Goal: Task Accomplishment & Management: Use online tool/utility

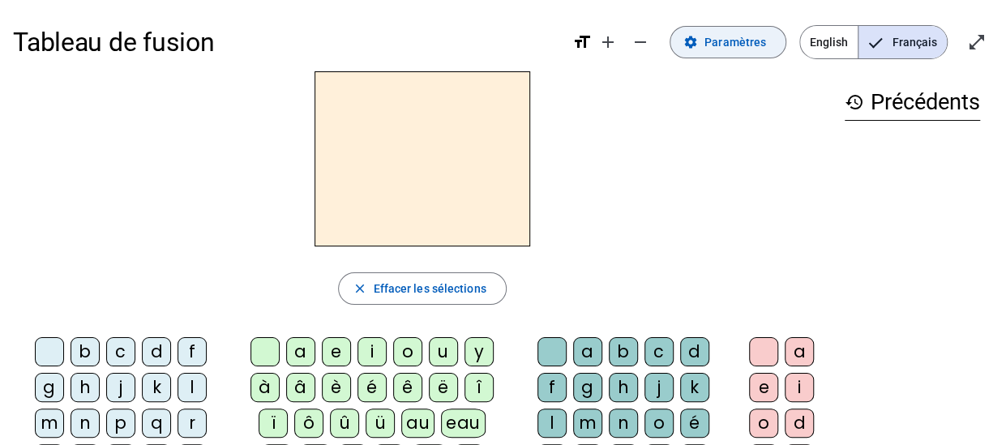
click at [746, 48] on span "Paramètres" at bounding box center [736, 41] width 62 height 19
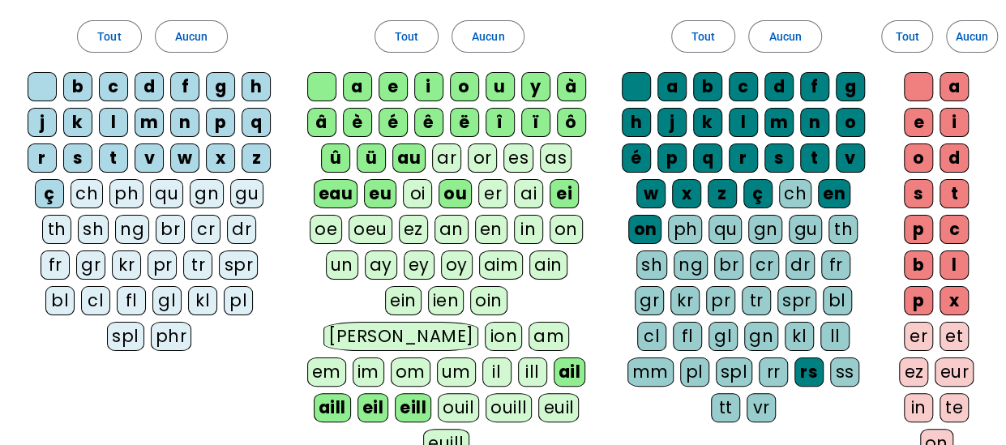
scroll to position [123, 0]
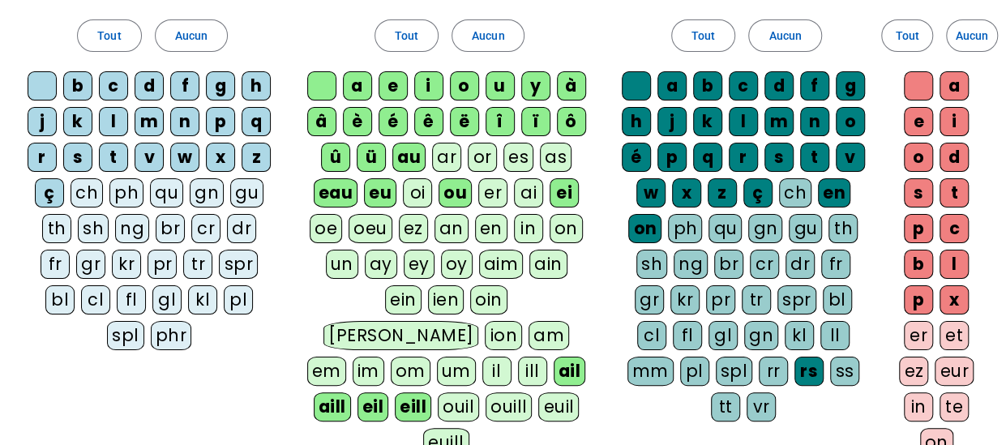
click at [70, 250] on div "fr" at bounding box center [55, 264] width 29 height 29
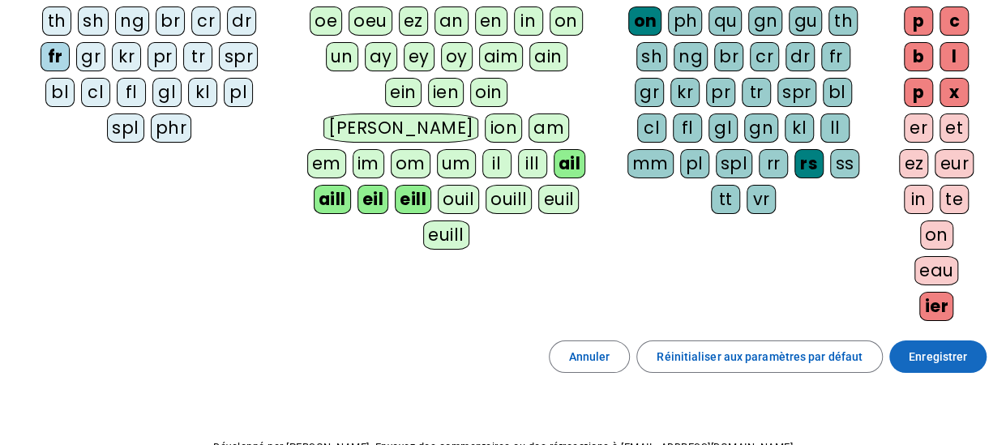
click at [923, 359] on span "Enregistrer" at bounding box center [938, 356] width 58 height 19
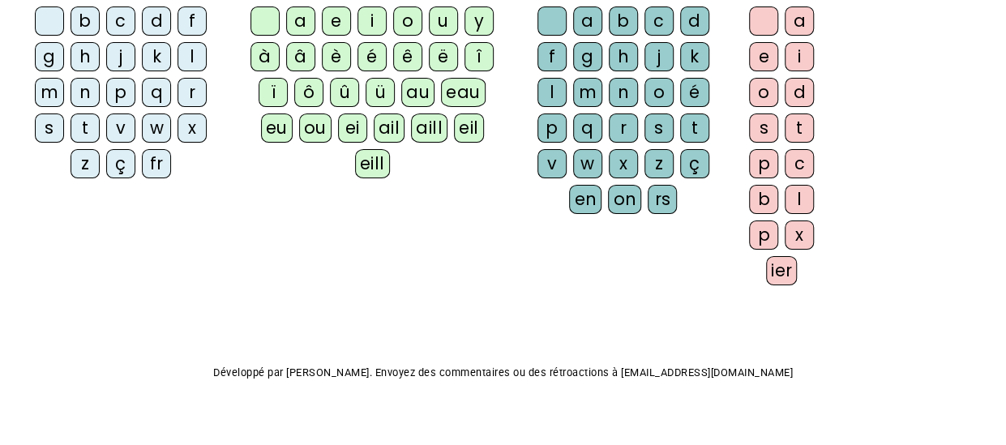
scroll to position [258, 0]
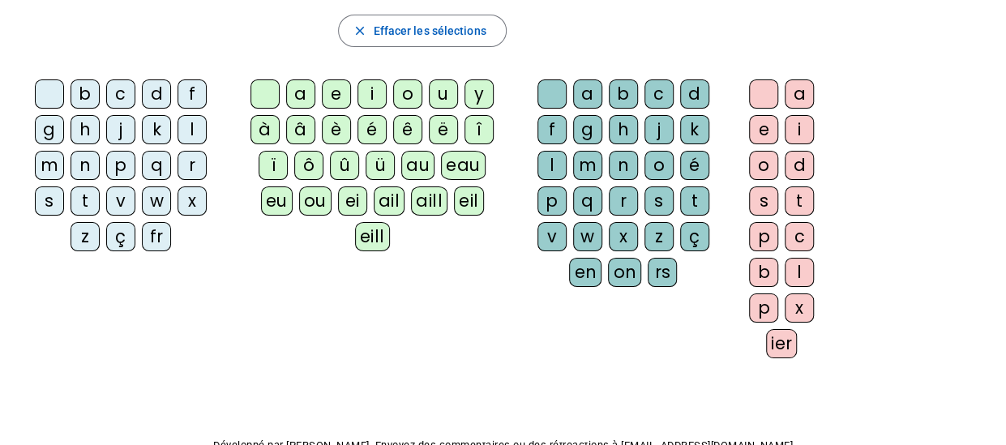
click at [151, 238] on div "fr" at bounding box center [156, 236] width 29 height 29
click at [336, 127] on div "è" at bounding box center [336, 129] width 29 height 29
click at [621, 189] on div "r" at bounding box center [623, 201] width 29 height 29
click at [768, 124] on div "e" at bounding box center [763, 129] width 29 height 29
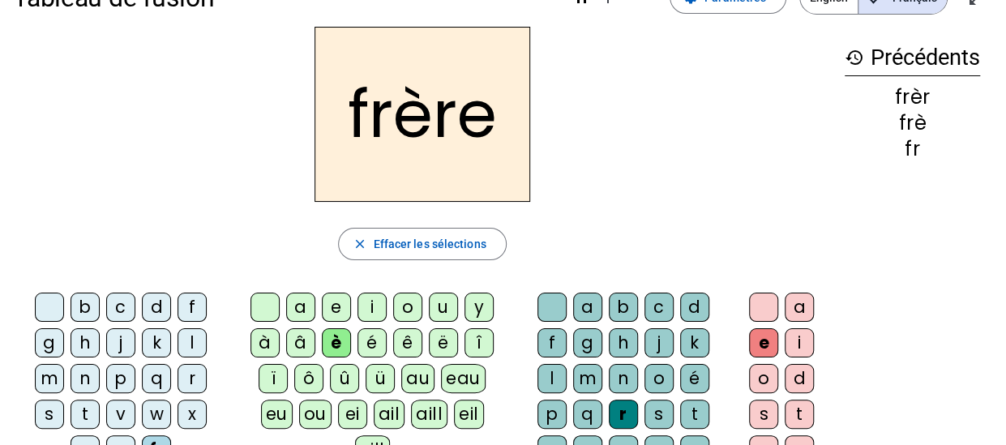
scroll to position [34, 0]
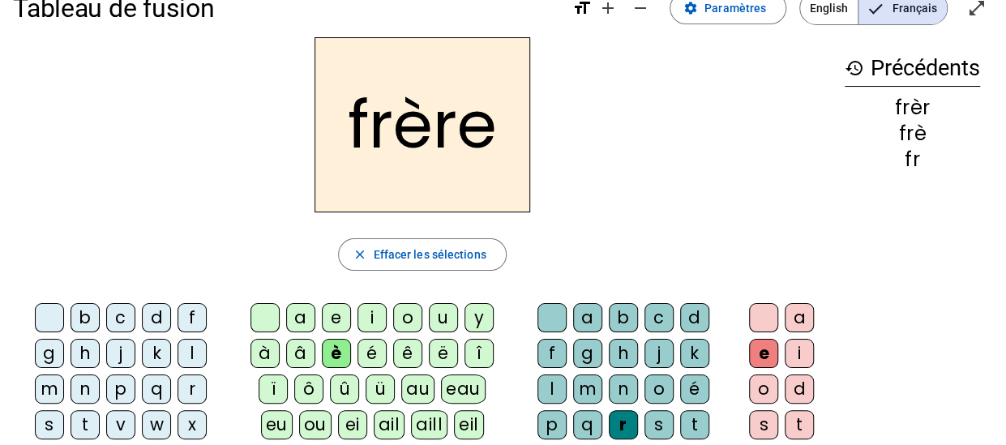
click at [120, 385] on div "p" at bounding box center [120, 389] width 29 height 29
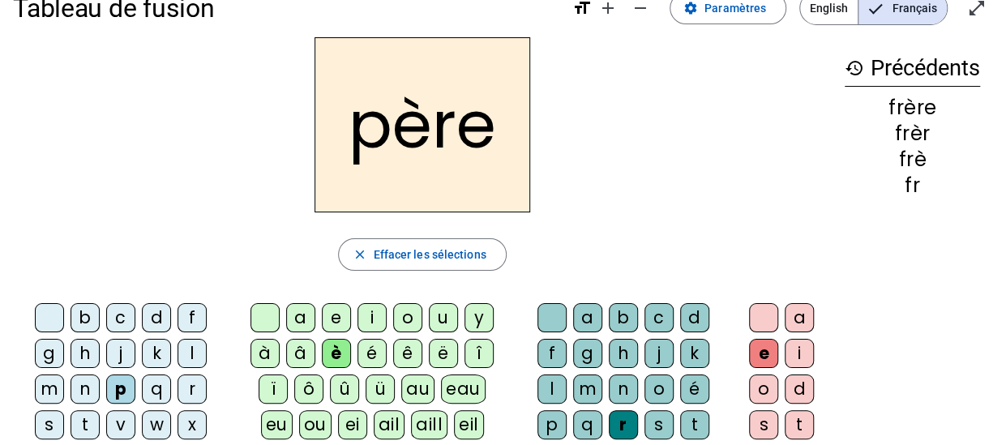
click at [49, 382] on div "m" at bounding box center [49, 389] width 29 height 29
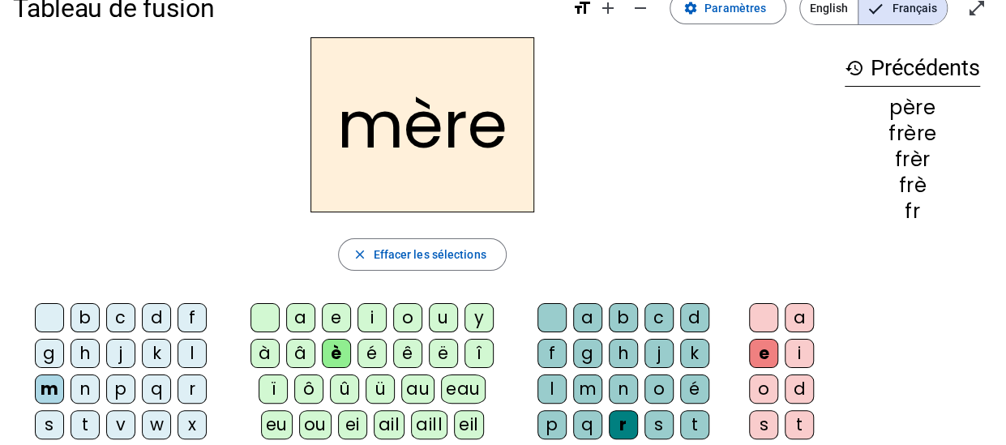
click at [51, 348] on div "g" at bounding box center [49, 353] width 29 height 29
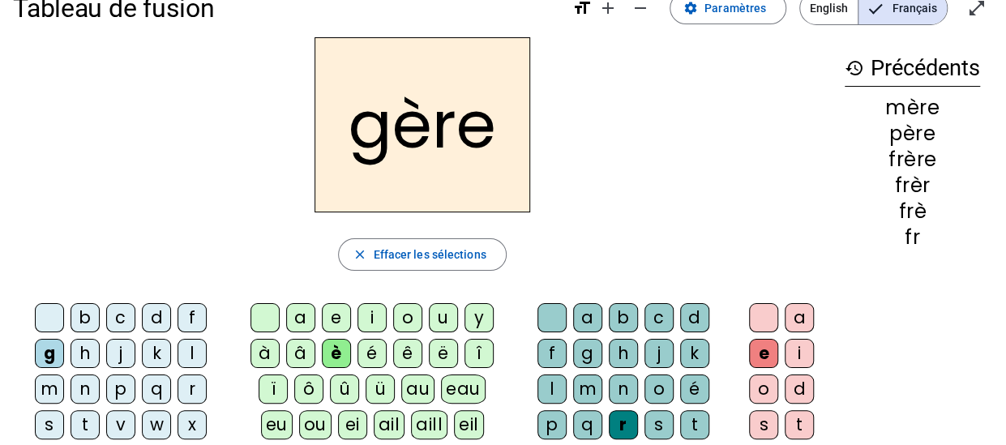
click at [308, 315] on div "a" at bounding box center [300, 317] width 29 height 29
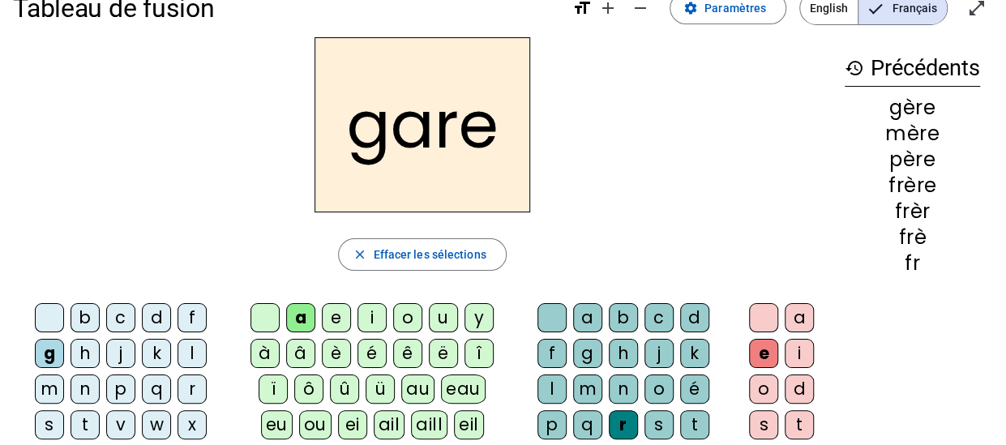
click at [586, 344] on div "g" at bounding box center [587, 353] width 29 height 29
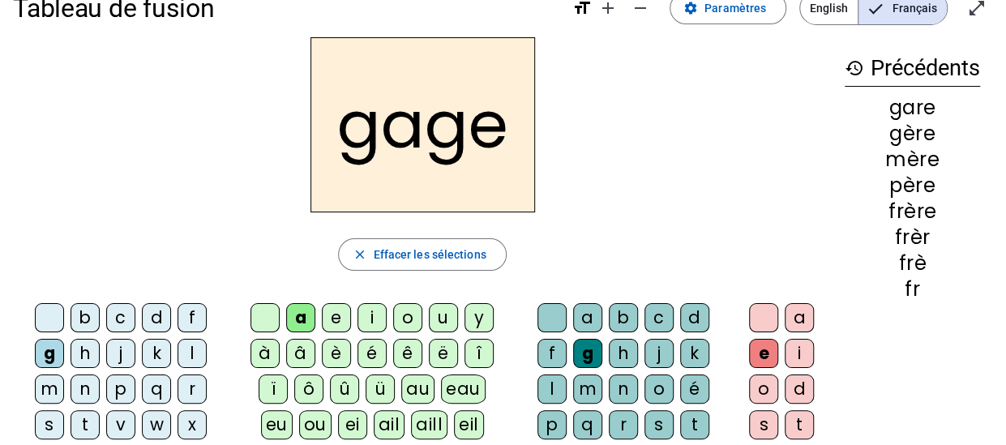
click at [50, 420] on div "s" at bounding box center [49, 424] width 29 height 29
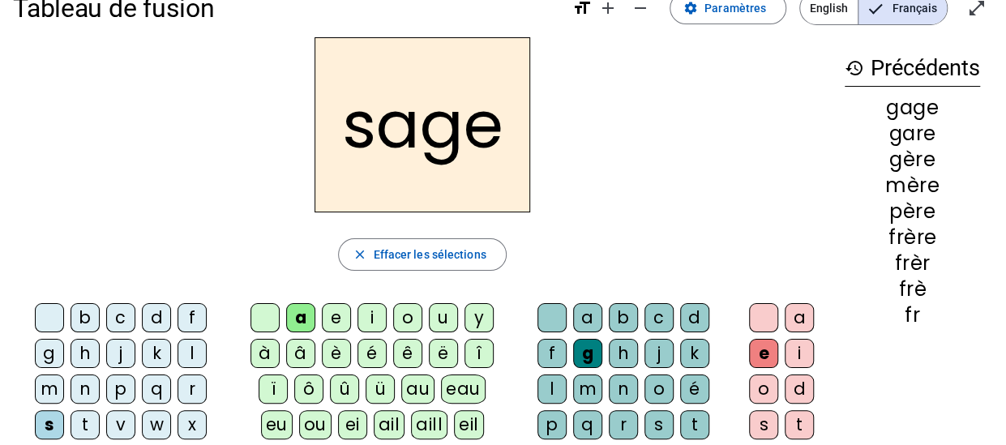
click at [120, 394] on div "p" at bounding box center [120, 389] width 29 height 29
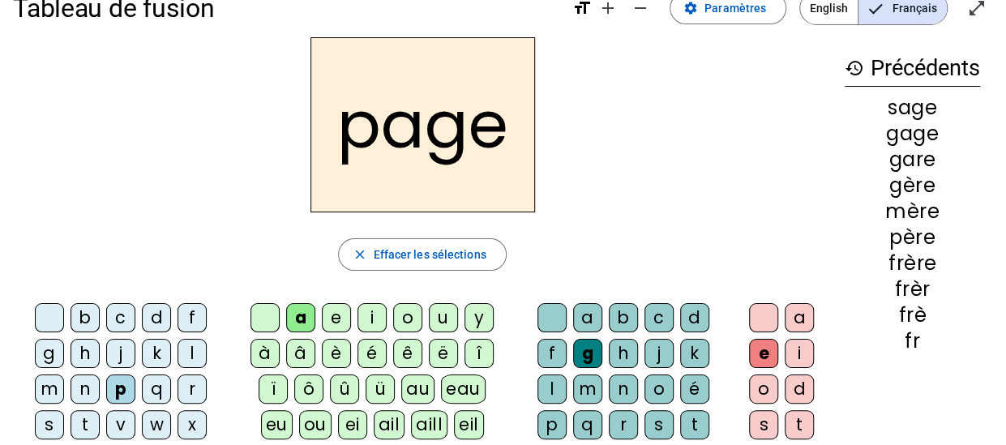
click at [368, 317] on div "i" at bounding box center [372, 317] width 29 height 29
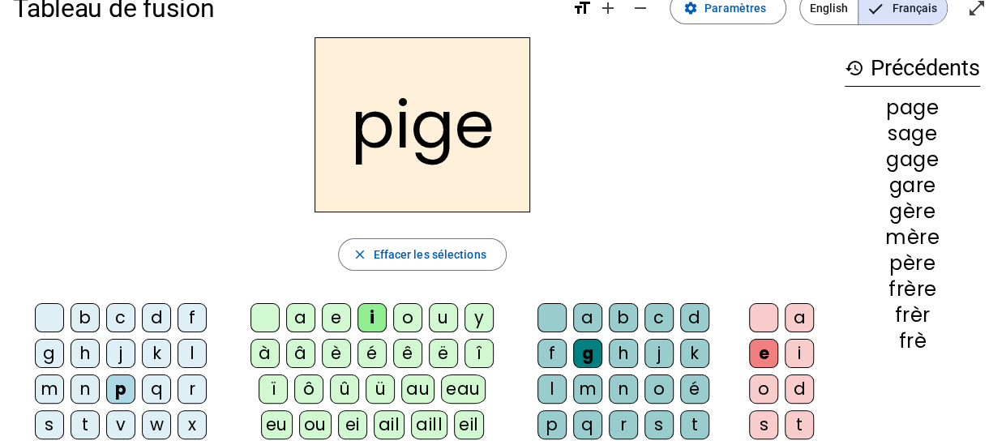
click at [193, 328] on div "f" at bounding box center [192, 317] width 29 height 29
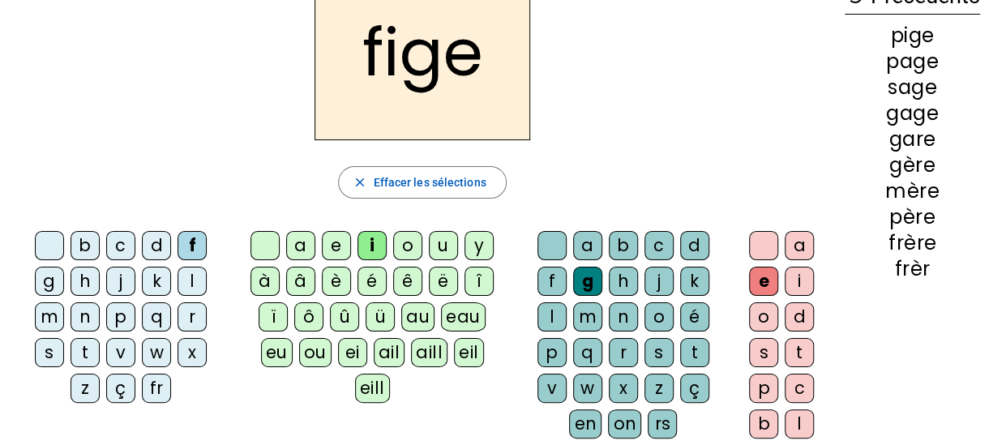
scroll to position [109, 0]
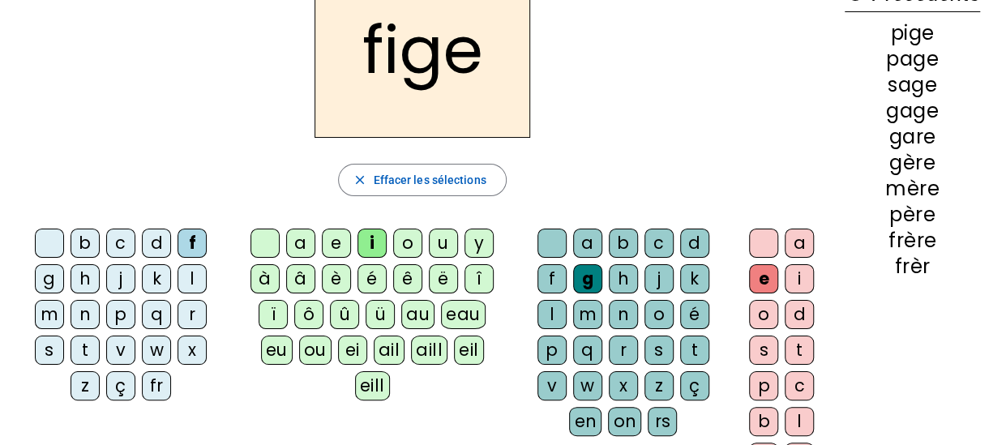
click at [614, 375] on div "x" at bounding box center [623, 385] width 29 height 29
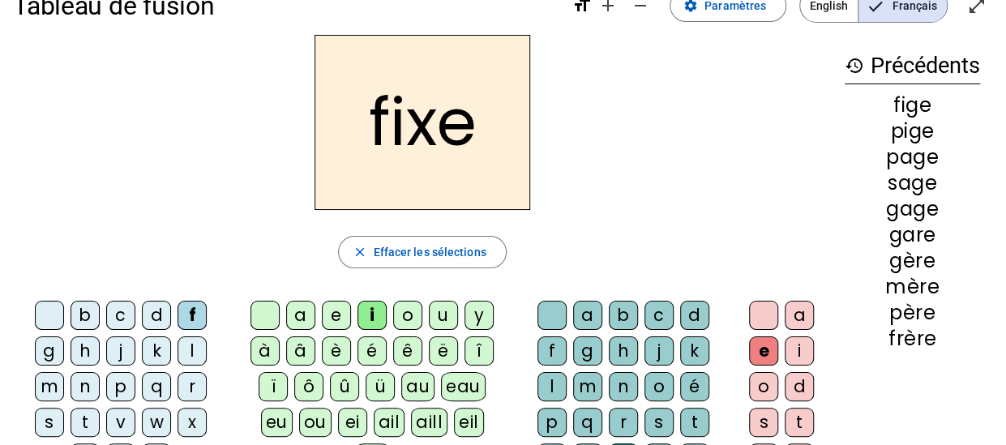
scroll to position [36, 0]
